Goal: Communication & Community: Answer question/provide support

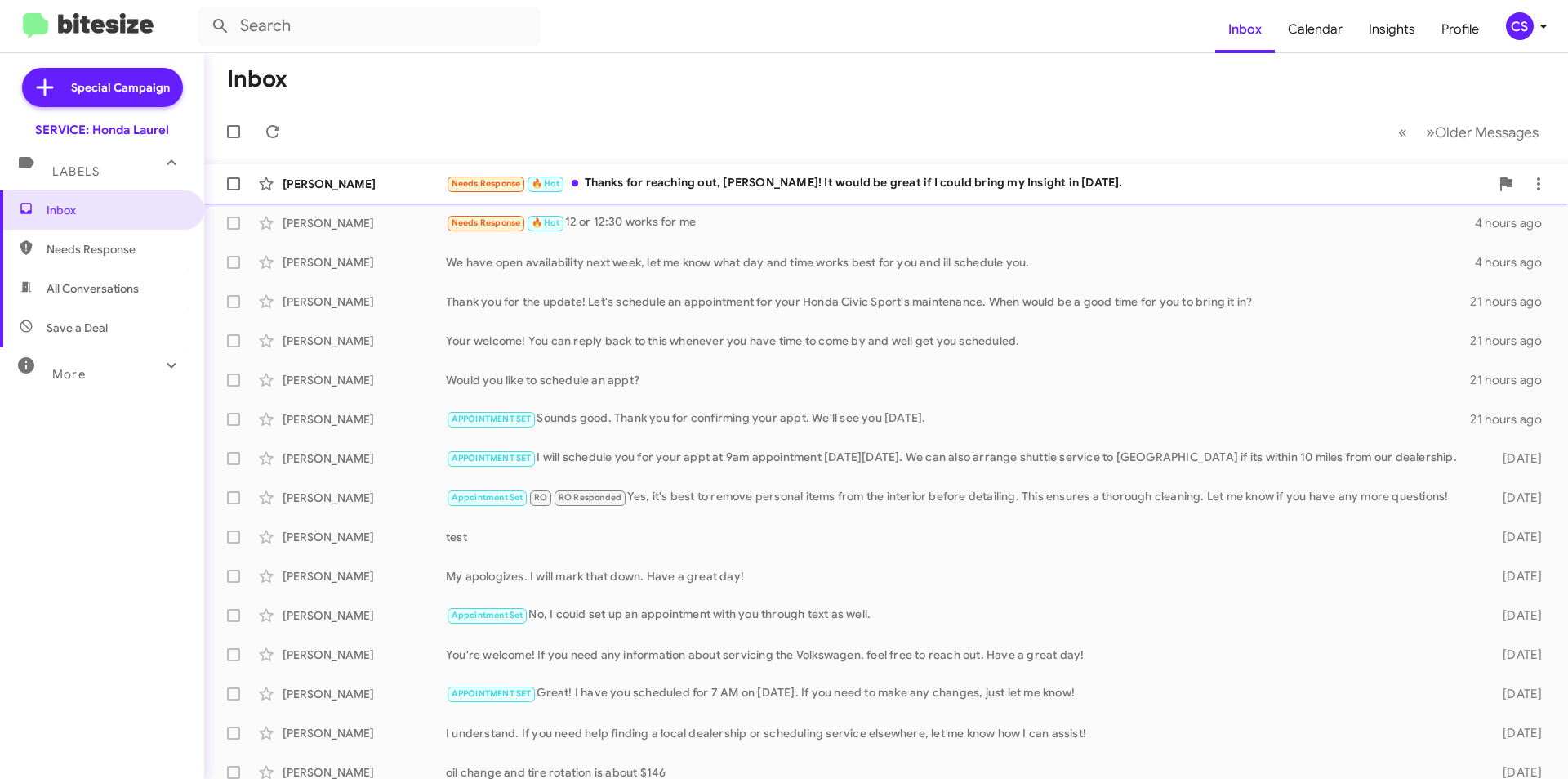
click at [704, 182] on div "Needs Response 🔥 Hot Thanks for reaching out, [PERSON_NAME]! It would be great …" at bounding box center [967, 183] width 1044 height 19
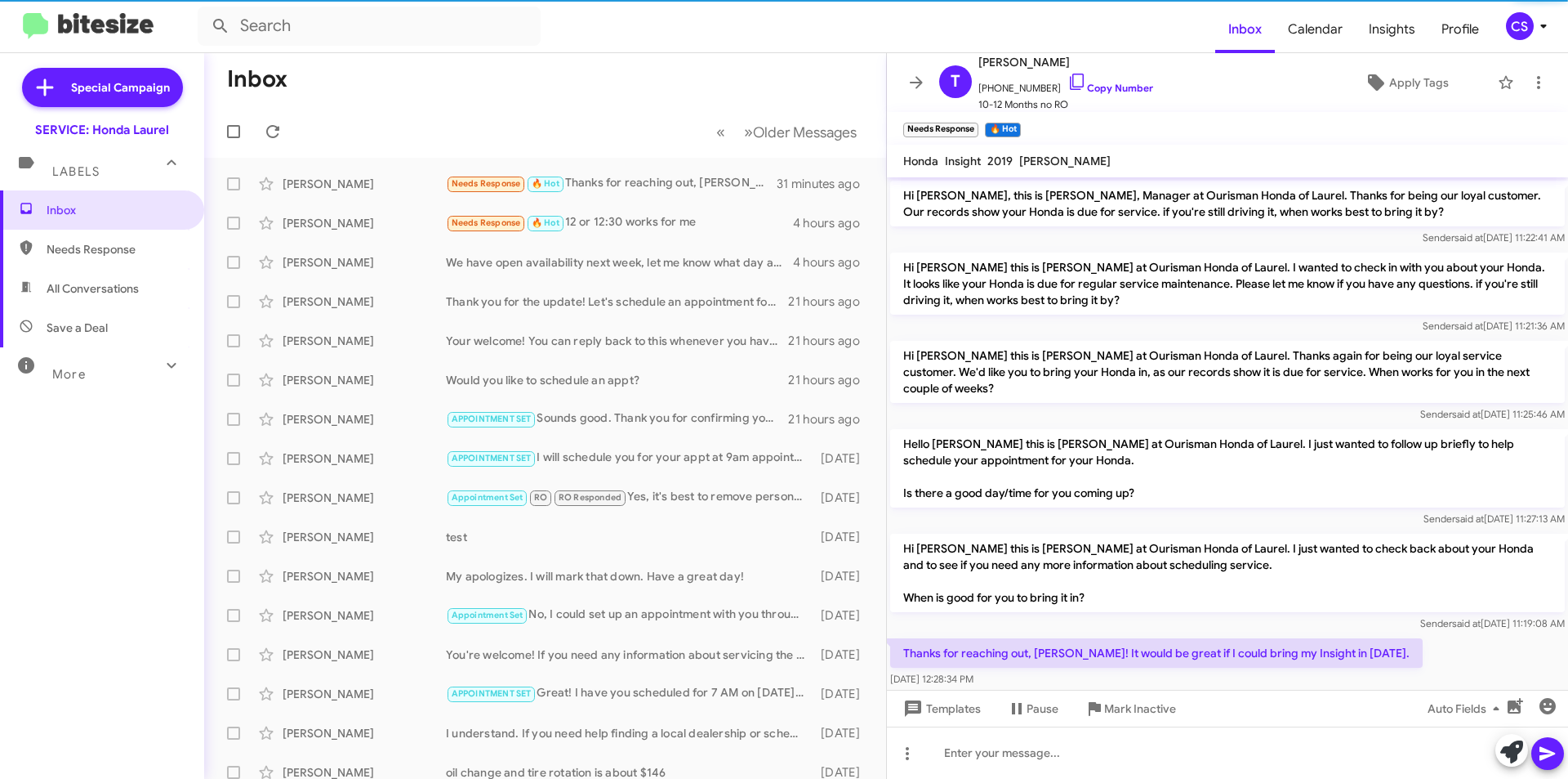
scroll to position [9, 0]
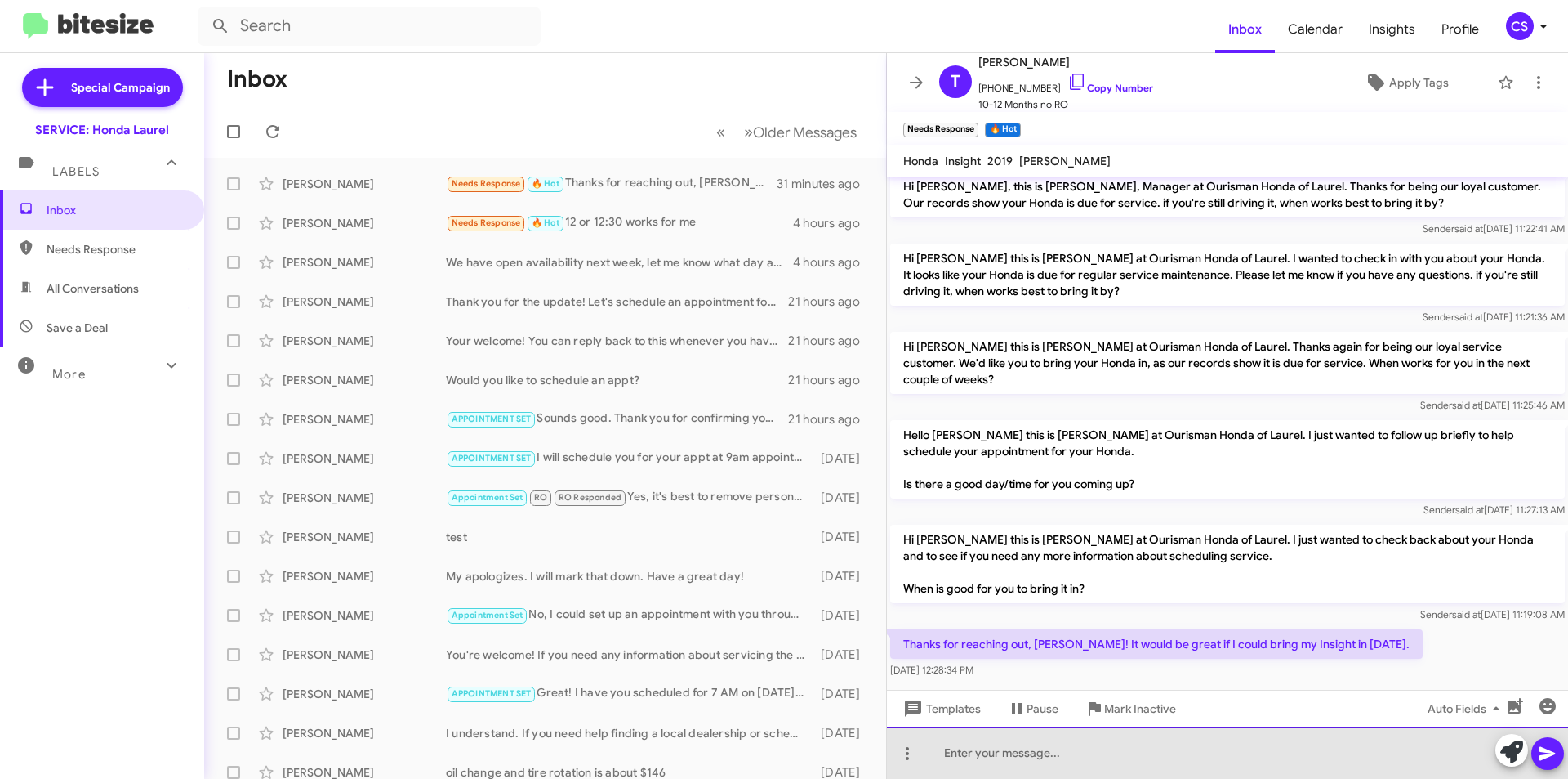
click at [1169, 746] on div at bounding box center [1227, 752] width 681 height 52
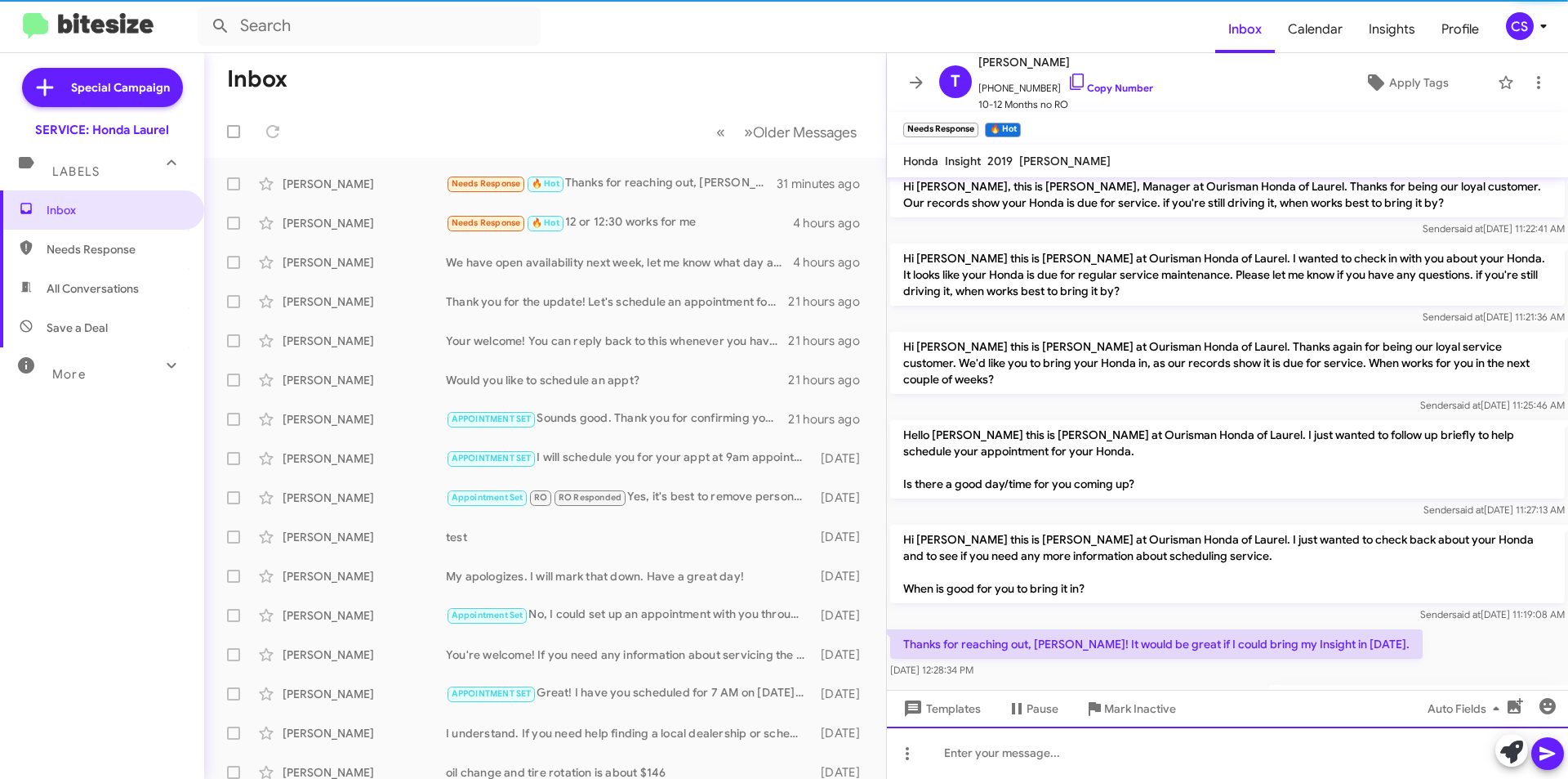
scroll to position [69, 0]
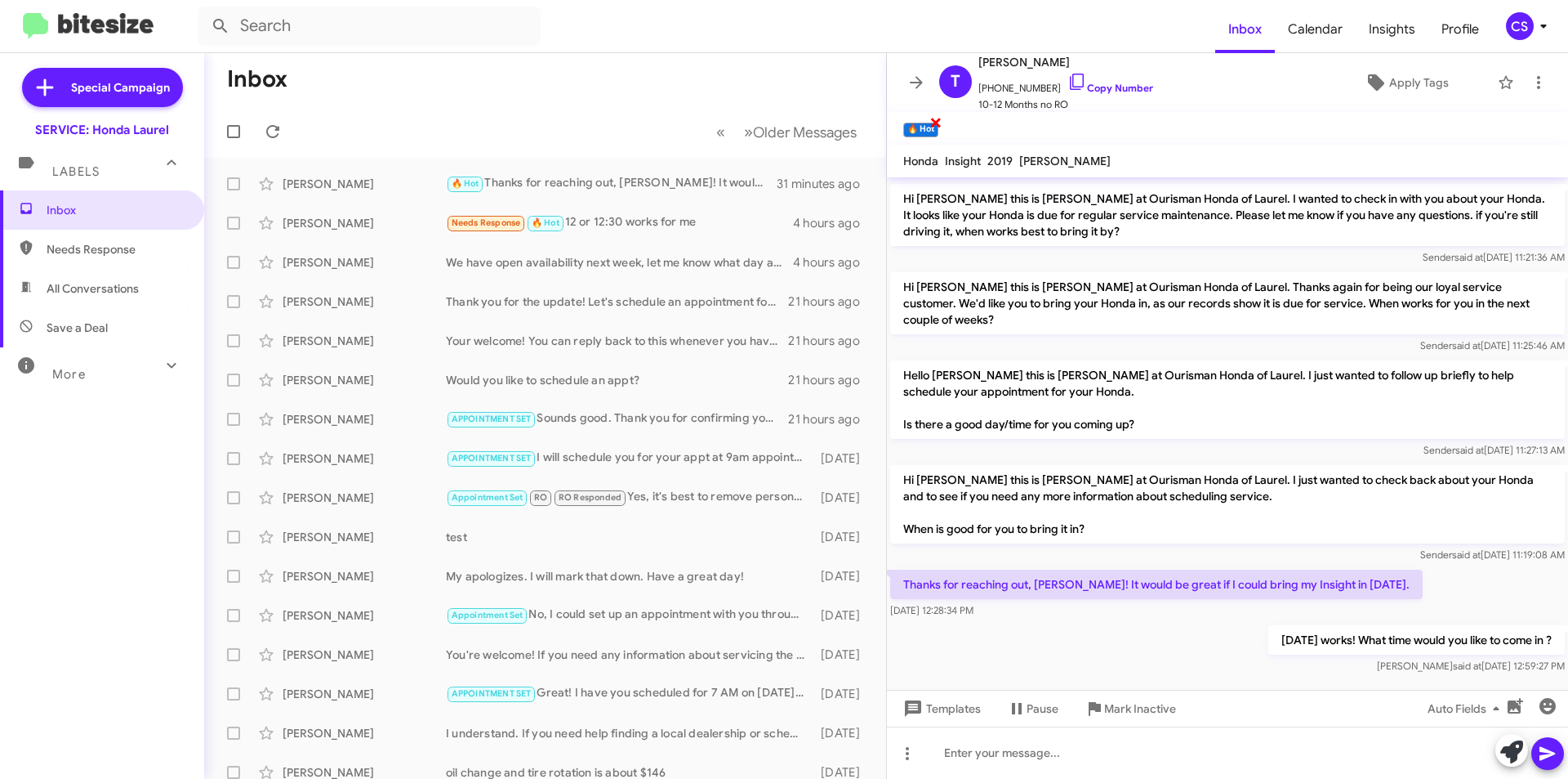
click at [934, 120] on span "×" at bounding box center [935, 122] width 13 height 20
click at [1407, 88] on span "Apply Tags" at bounding box center [1419, 82] width 60 height 30
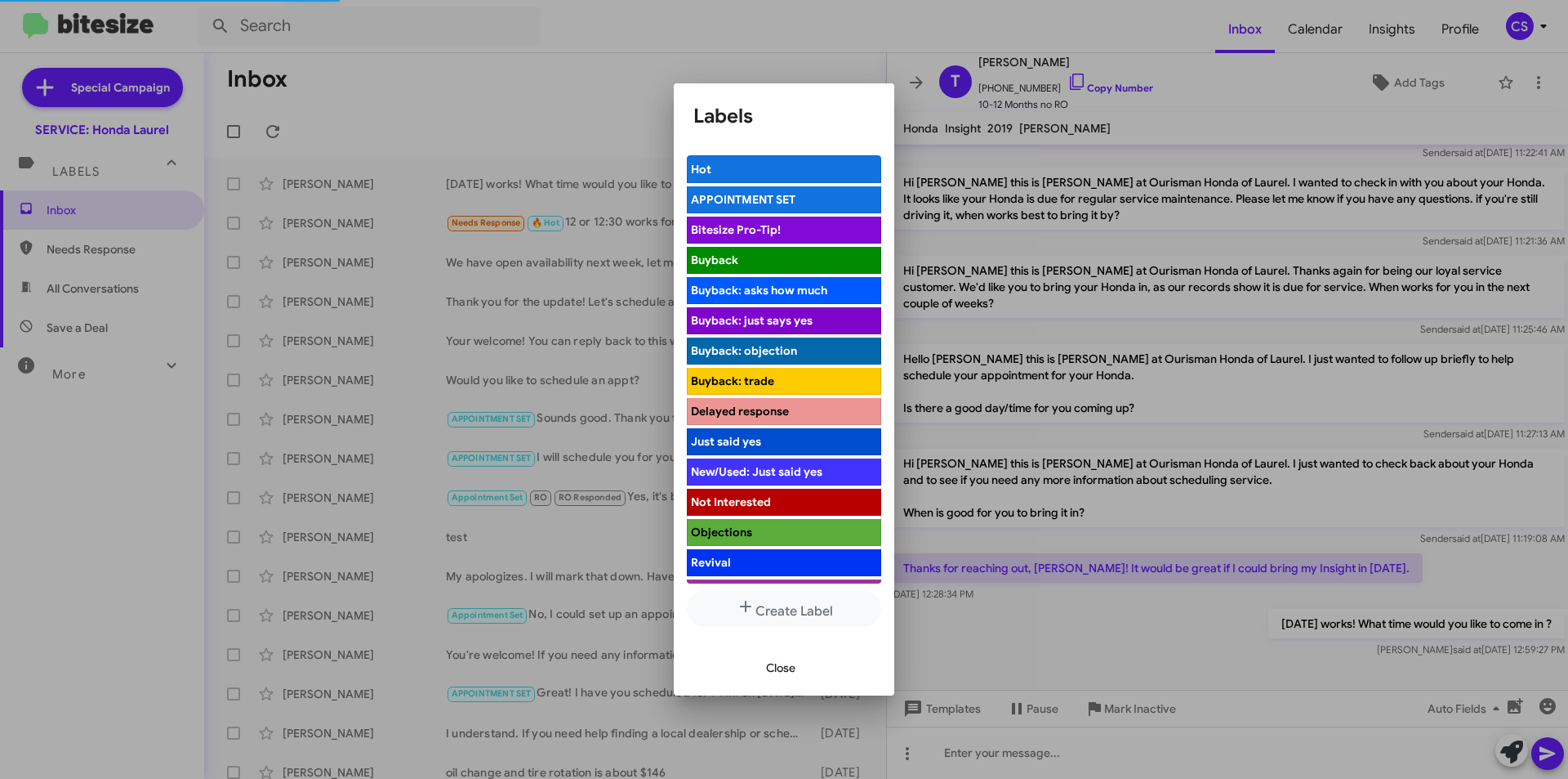
scroll to position [36, 0]
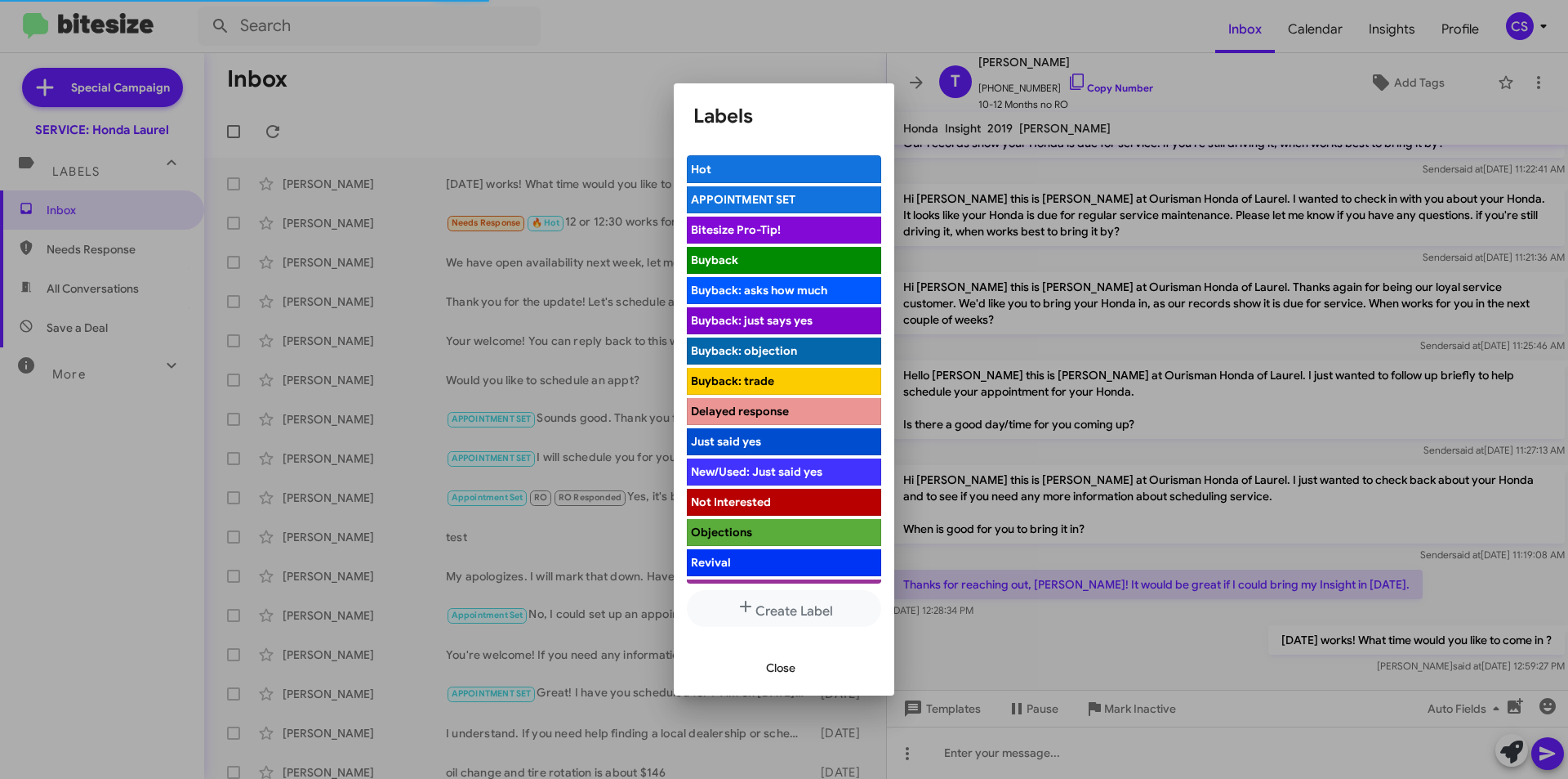
click at [747, 198] on span "APPOINTMENT SET" at bounding box center [743, 199] width 105 height 14
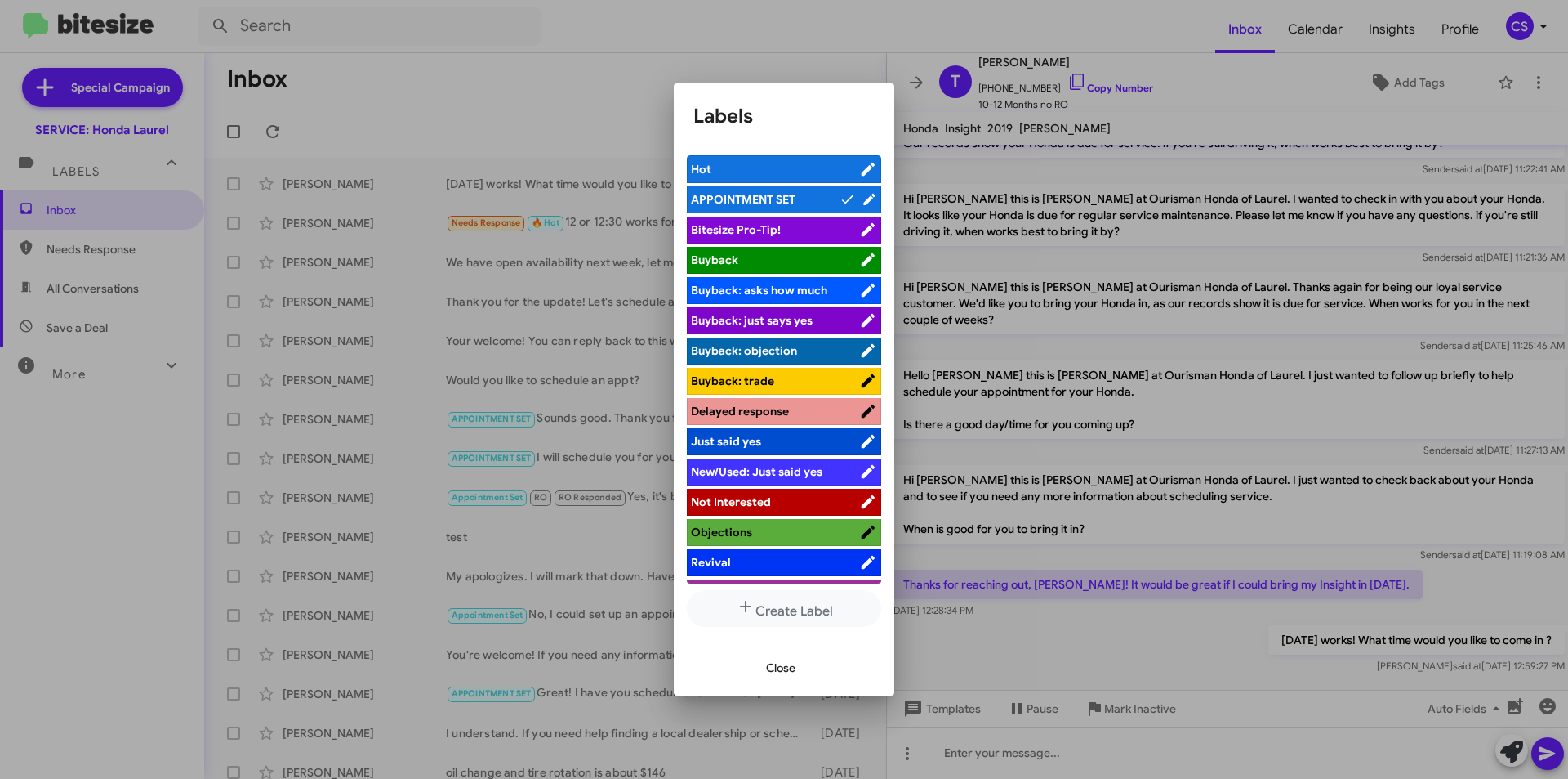
click at [618, 80] on div at bounding box center [784, 390] width 1568 height 779
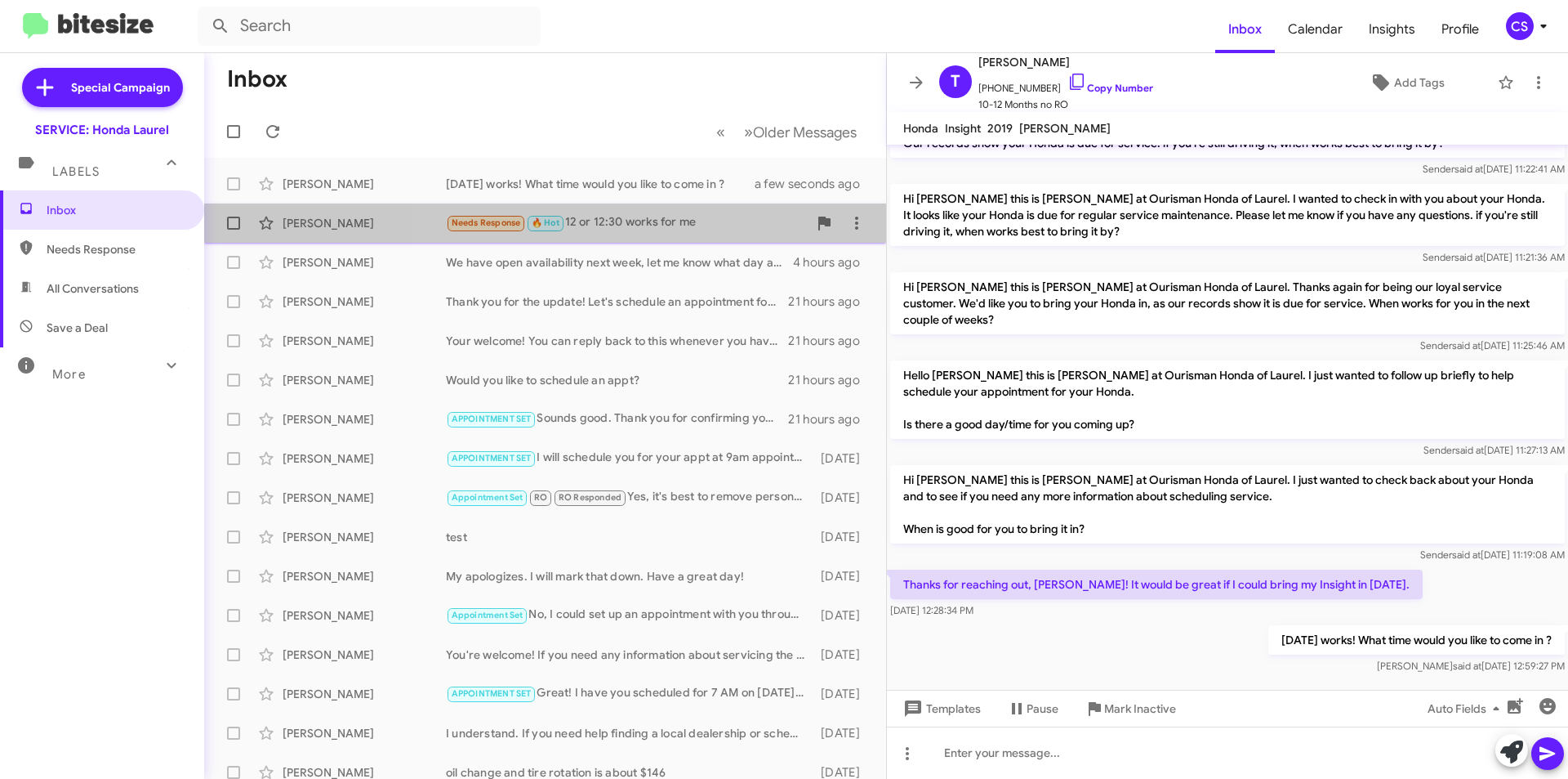
click at [684, 219] on div "Needs Response 🔥 Hot 12 or 12:30 works for me" at bounding box center [626, 222] width 362 height 19
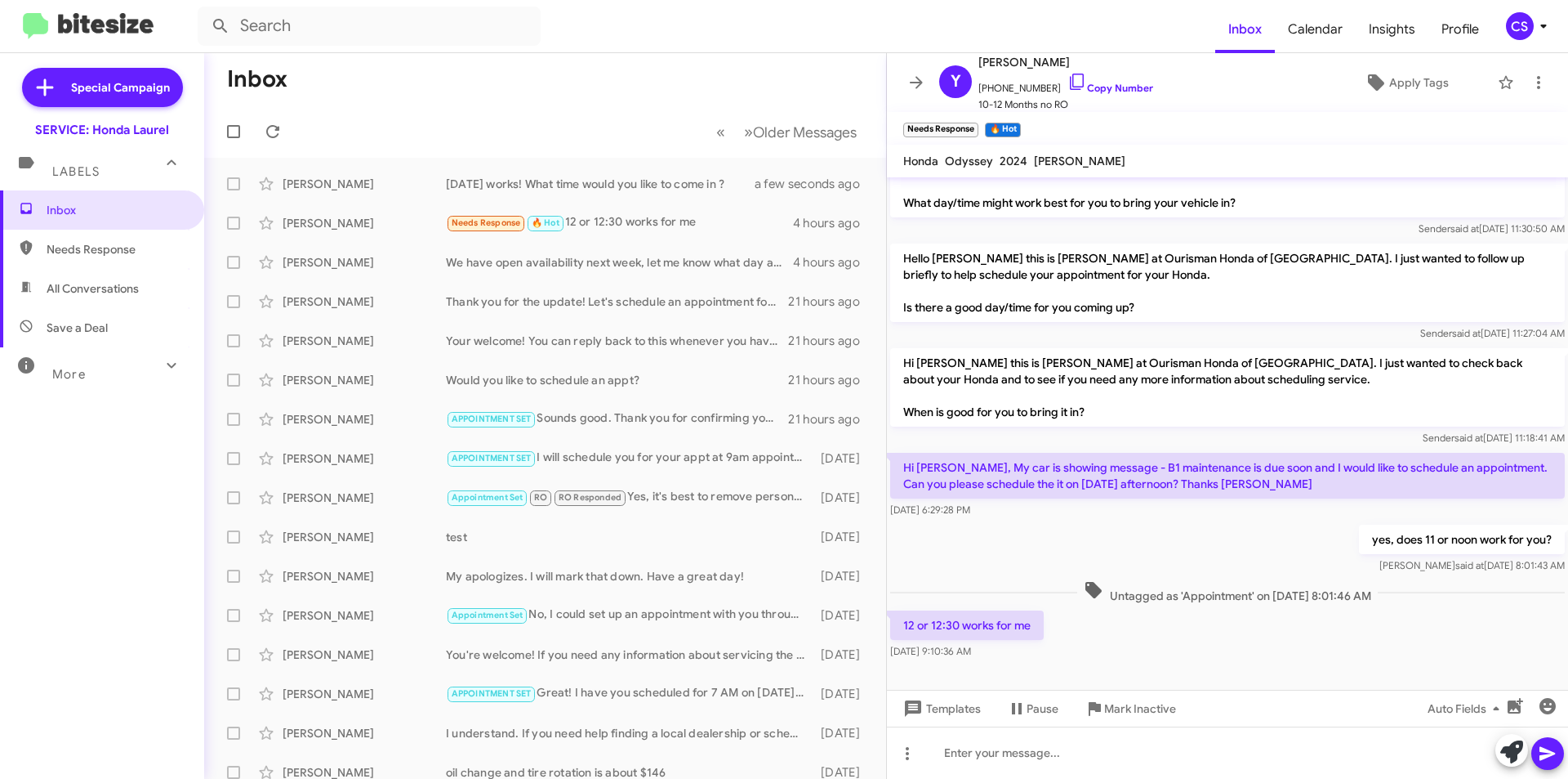
scroll to position [43, 0]
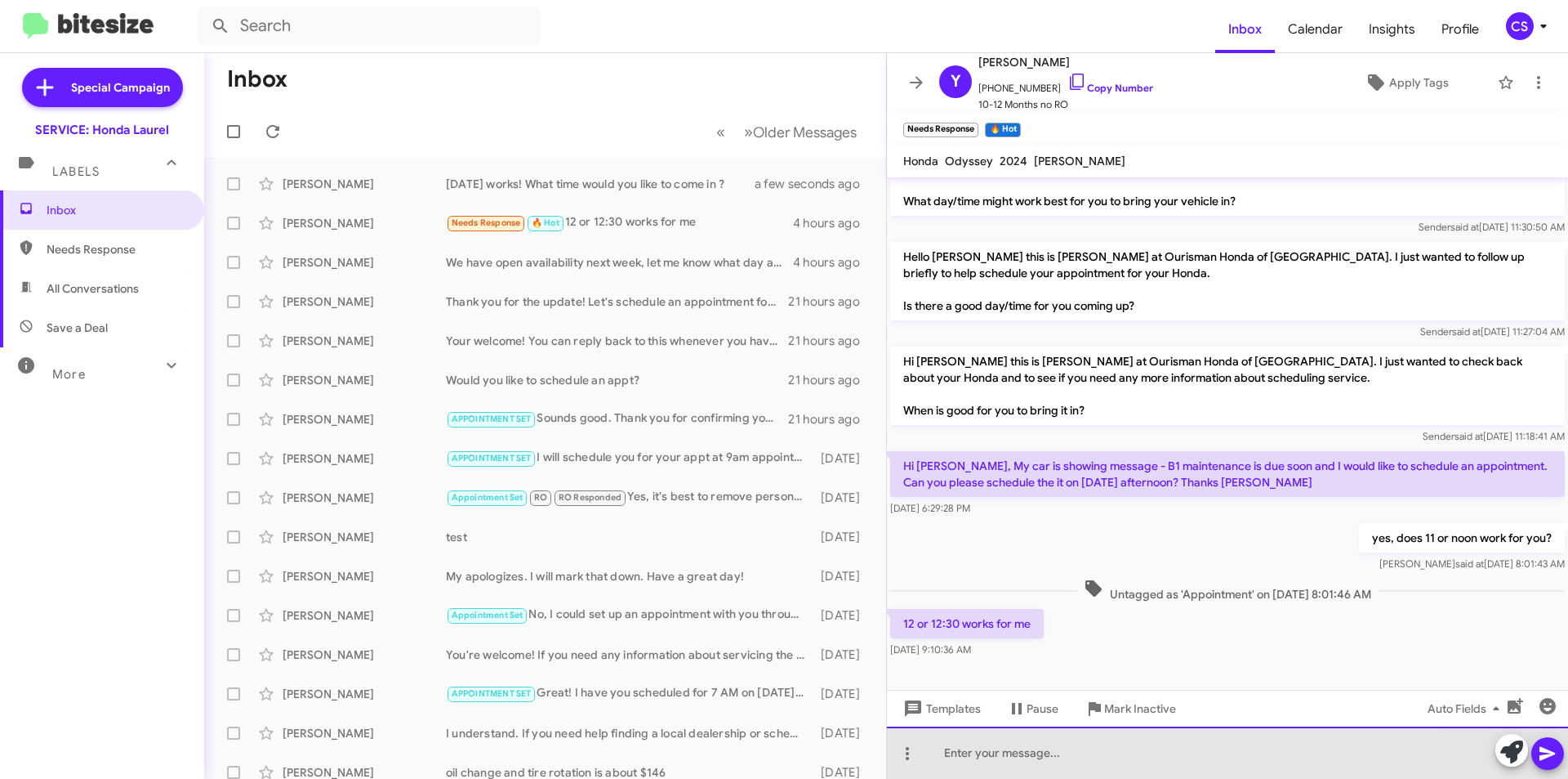
click at [984, 756] on div at bounding box center [1227, 752] width 681 height 52
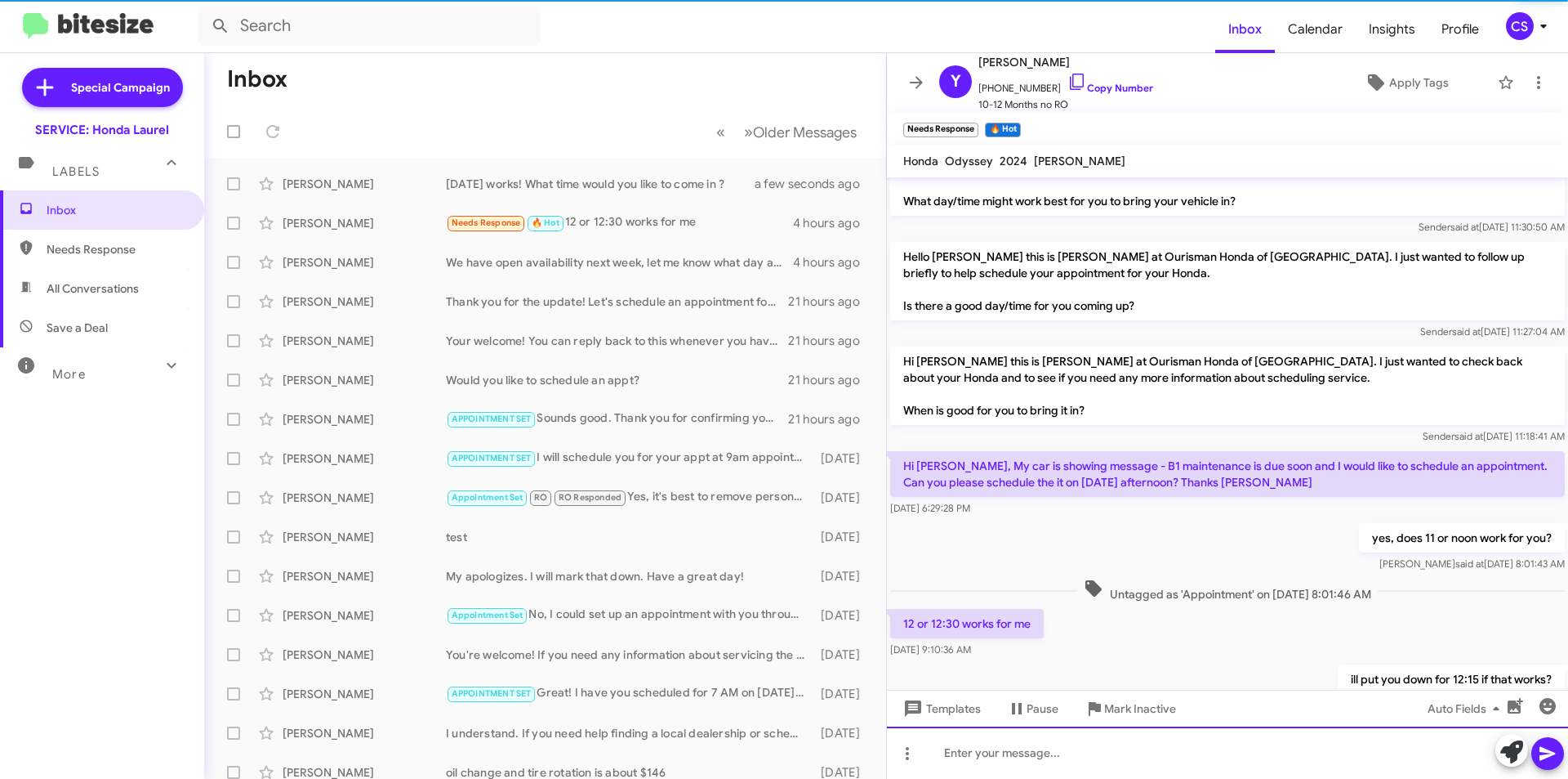
scroll to position [103, 0]
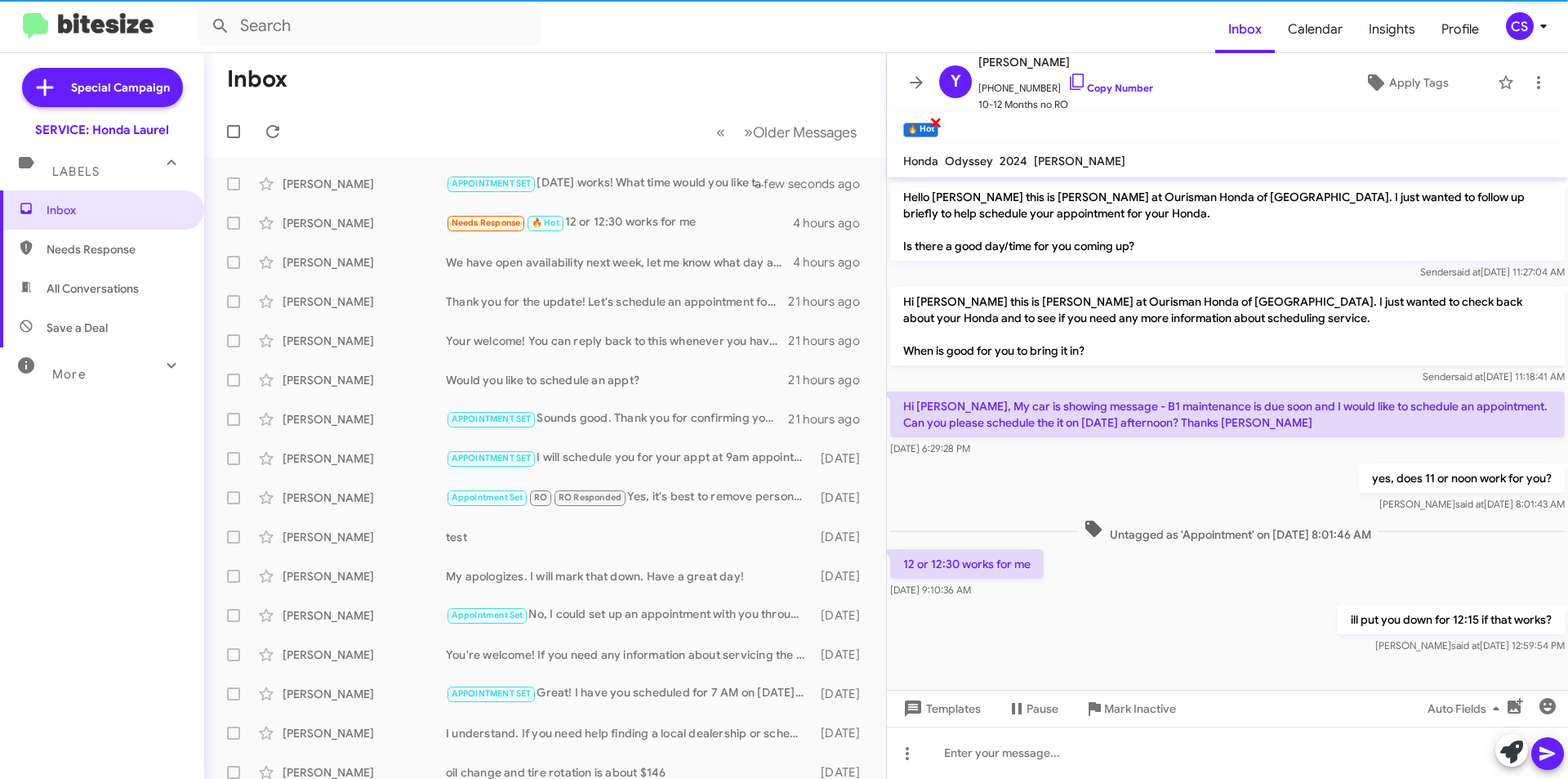
click at [937, 121] on span "×" at bounding box center [935, 122] width 13 height 20
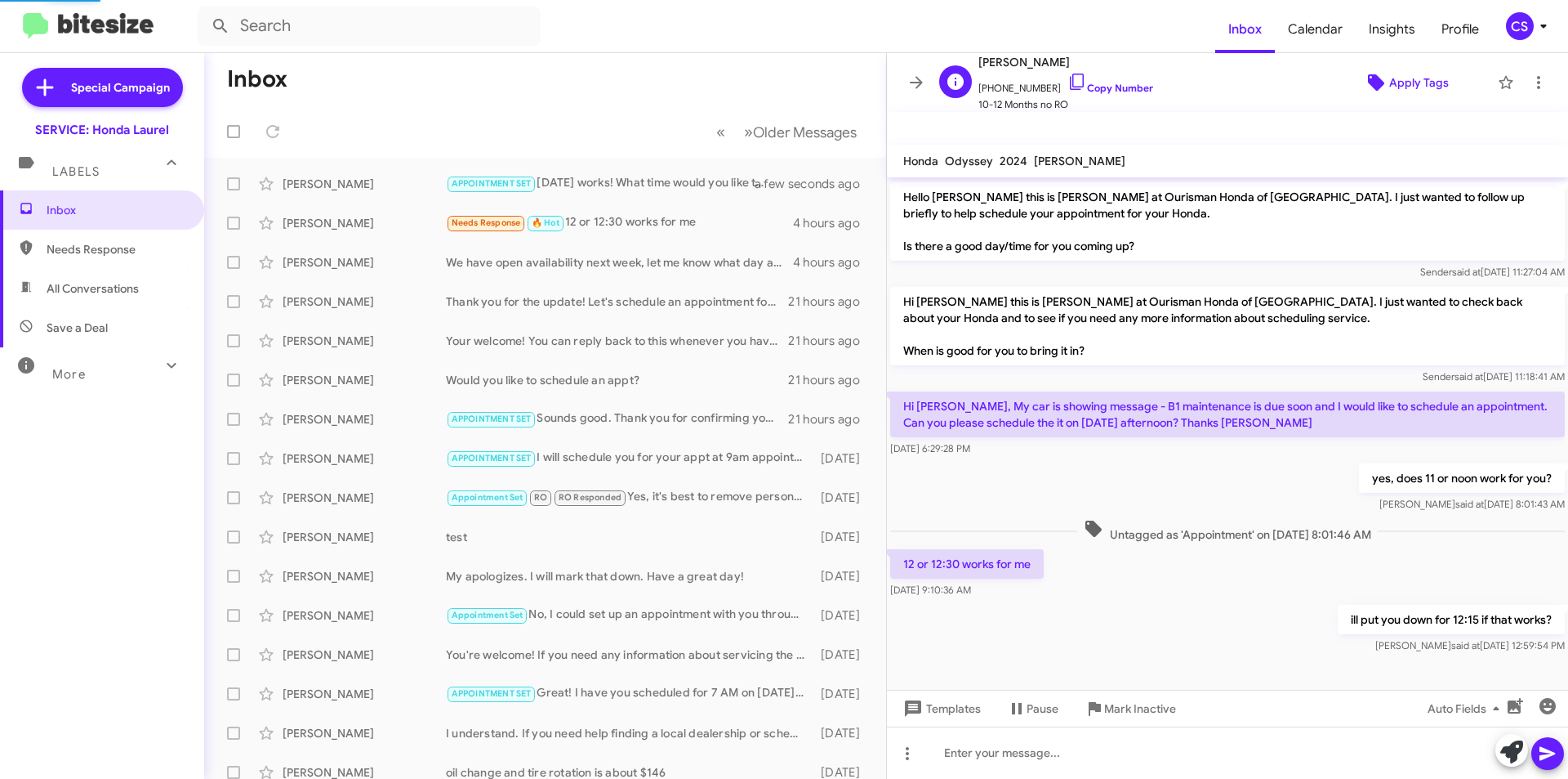
click at [1419, 81] on span "Apply Tags" at bounding box center [1419, 82] width 60 height 30
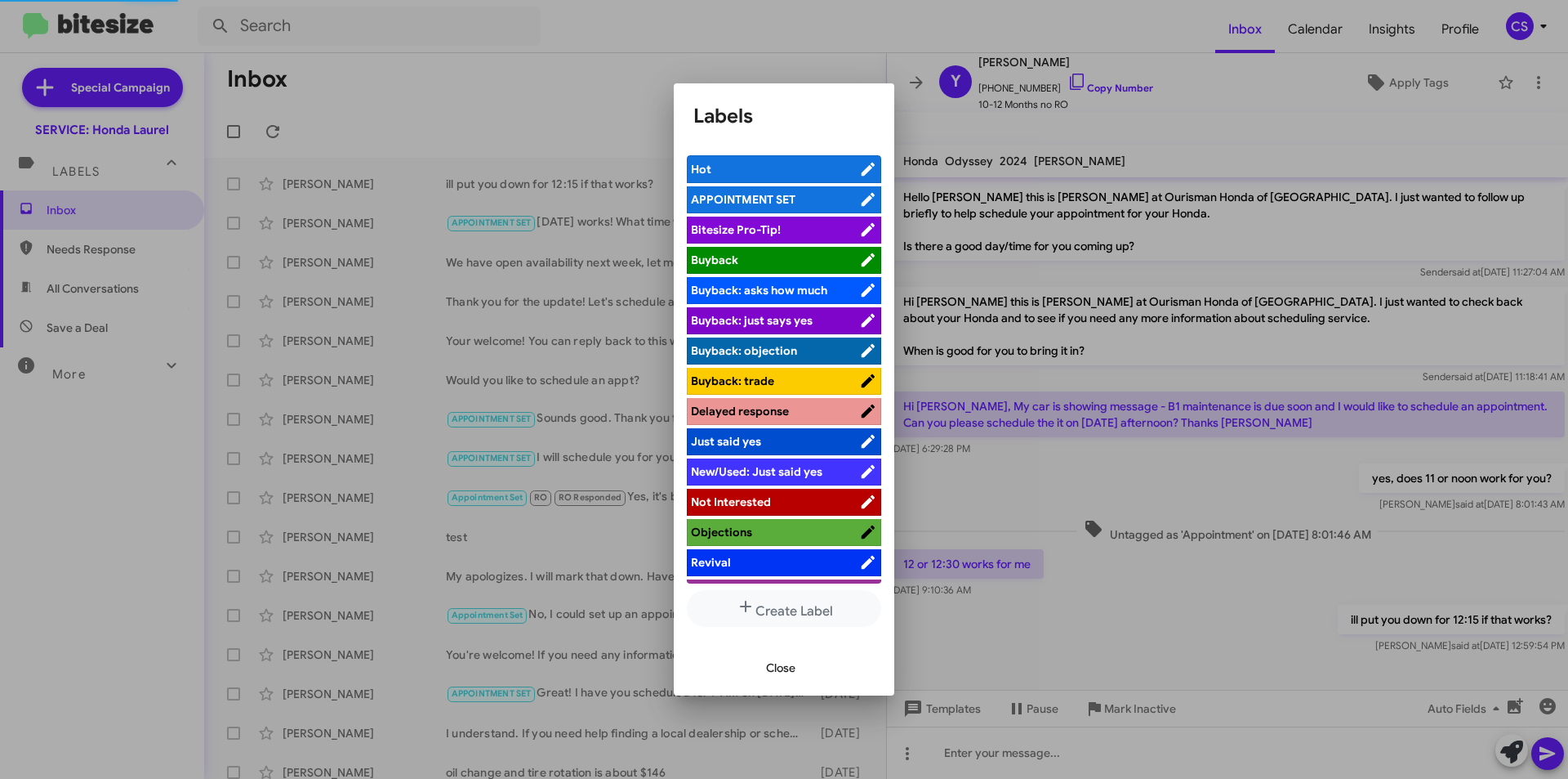
scroll to position [70, 0]
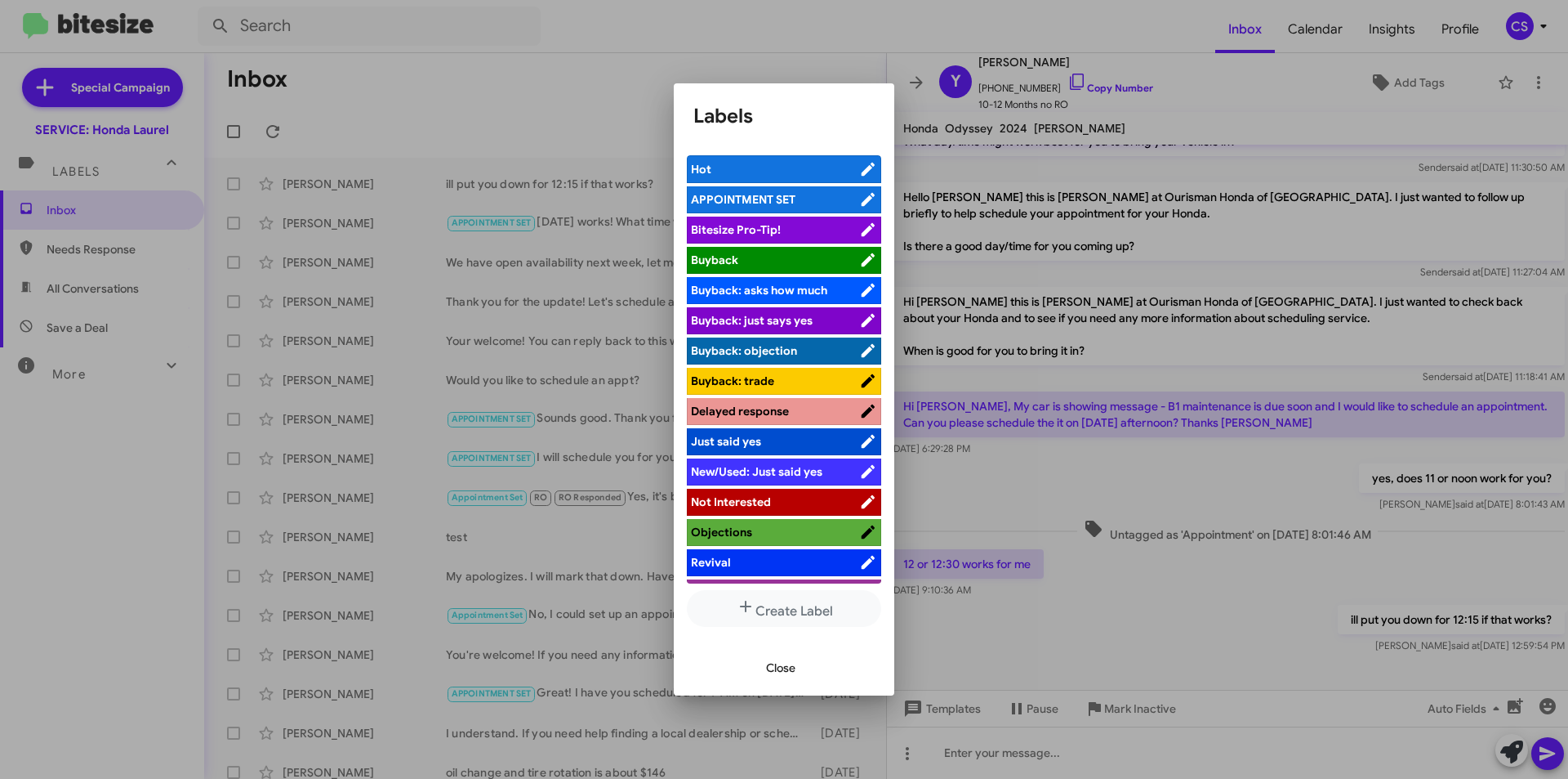
click at [771, 196] on span "APPOINTMENT SET" at bounding box center [743, 199] width 105 height 14
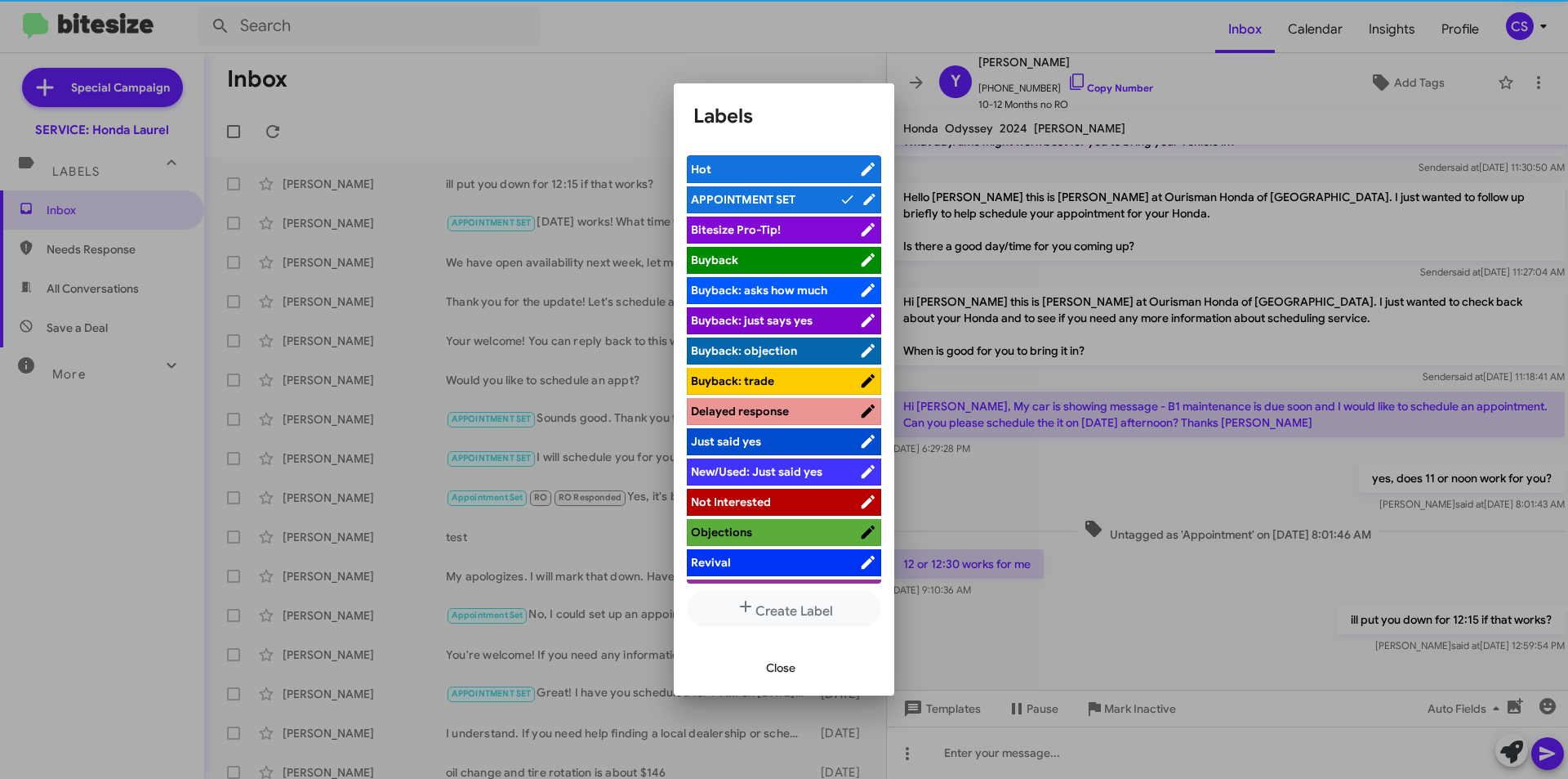
click at [912, 73] on div at bounding box center [784, 390] width 1568 height 779
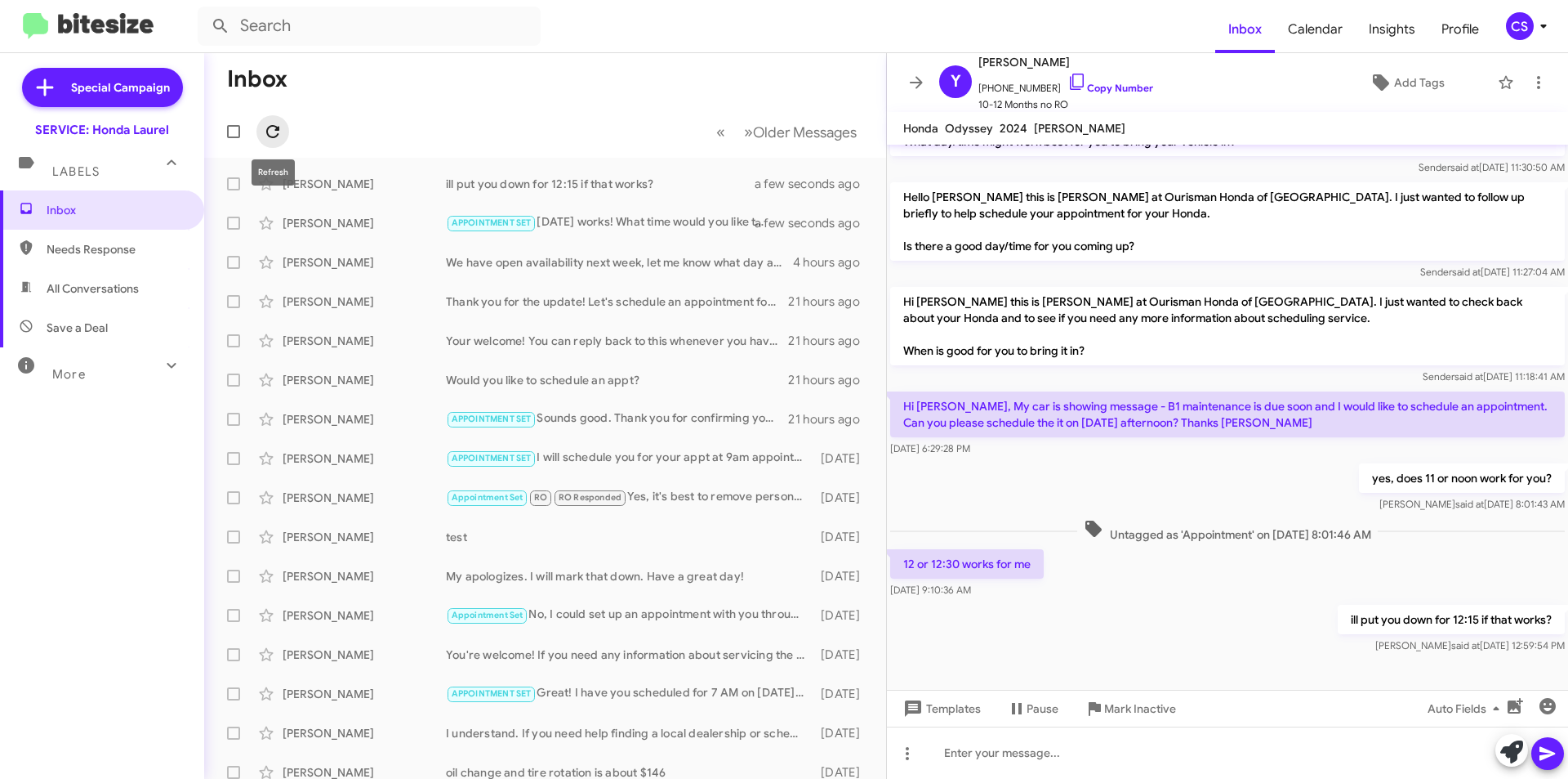
click at [264, 137] on icon at bounding box center [273, 132] width 20 height 20
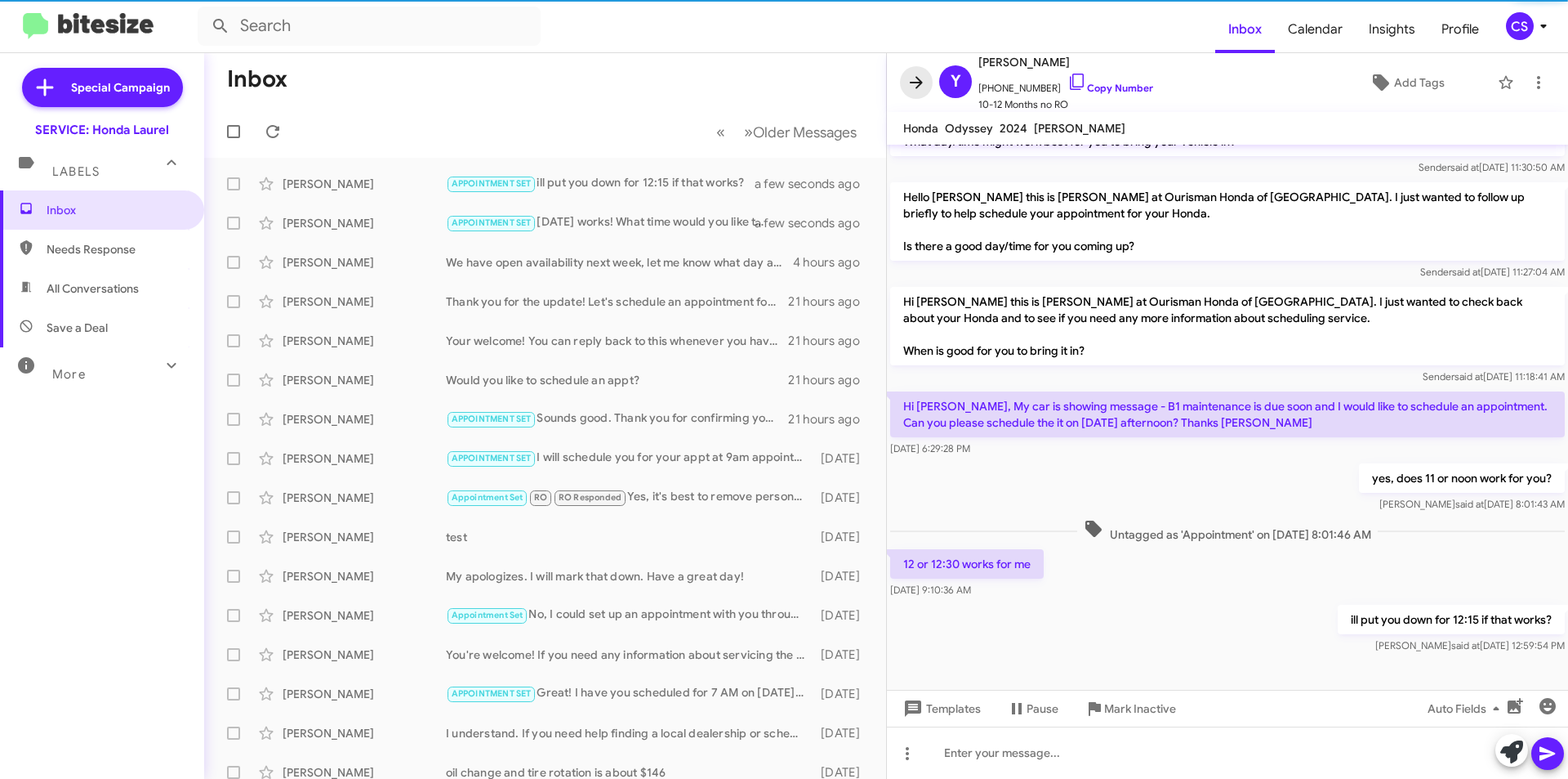
click at [919, 80] on icon at bounding box center [916, 82] width 13 height 13
